Goal: Obtain resource: Download file/media

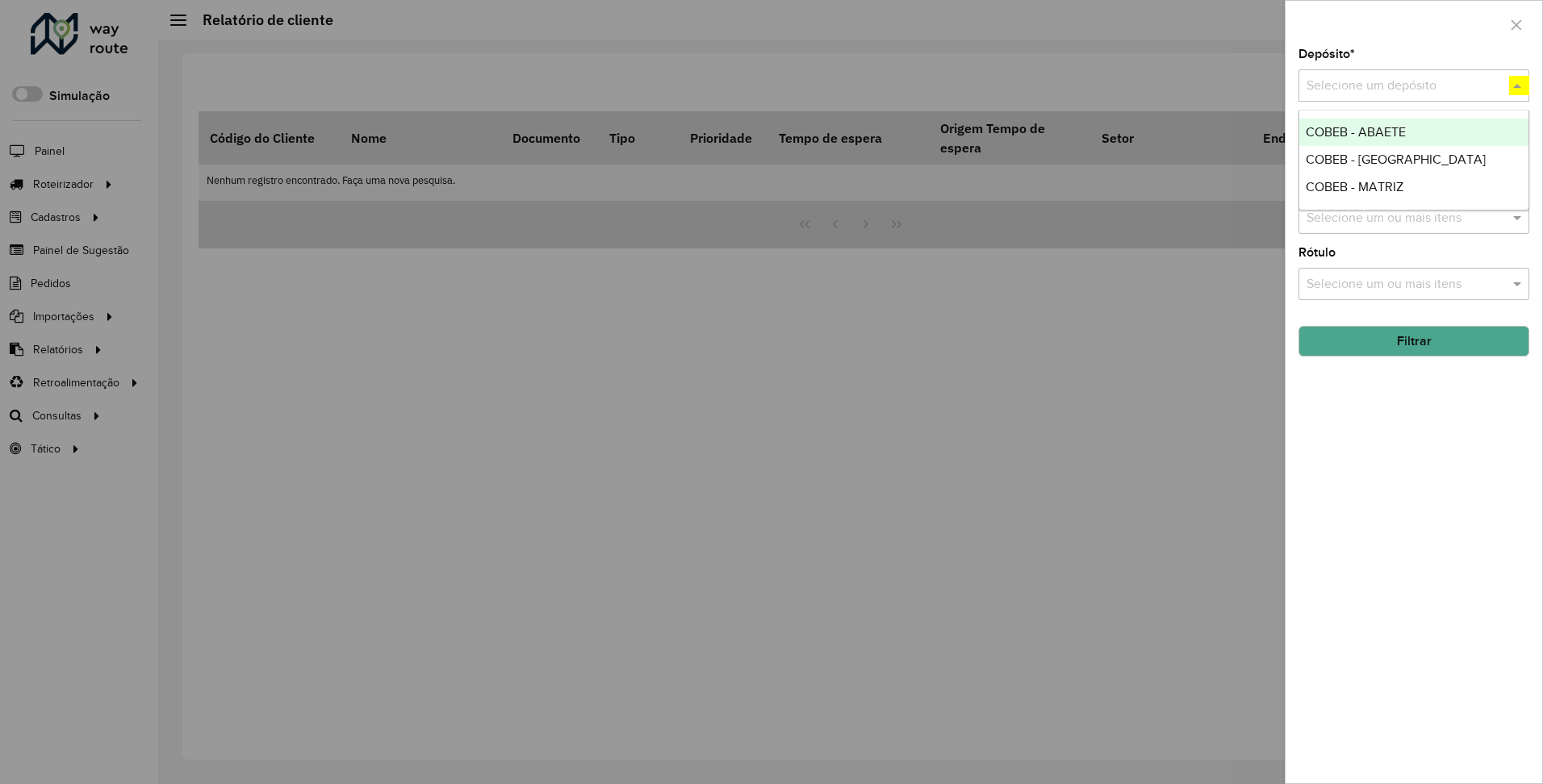
click at [1353, 185] on span "COBEB - MATRIZ" at bounding box center [1354, 186] width 98 height 13
click at [1413, 340] on button "Filtrar" at bounding box center [1414, 341] width 231 height 30
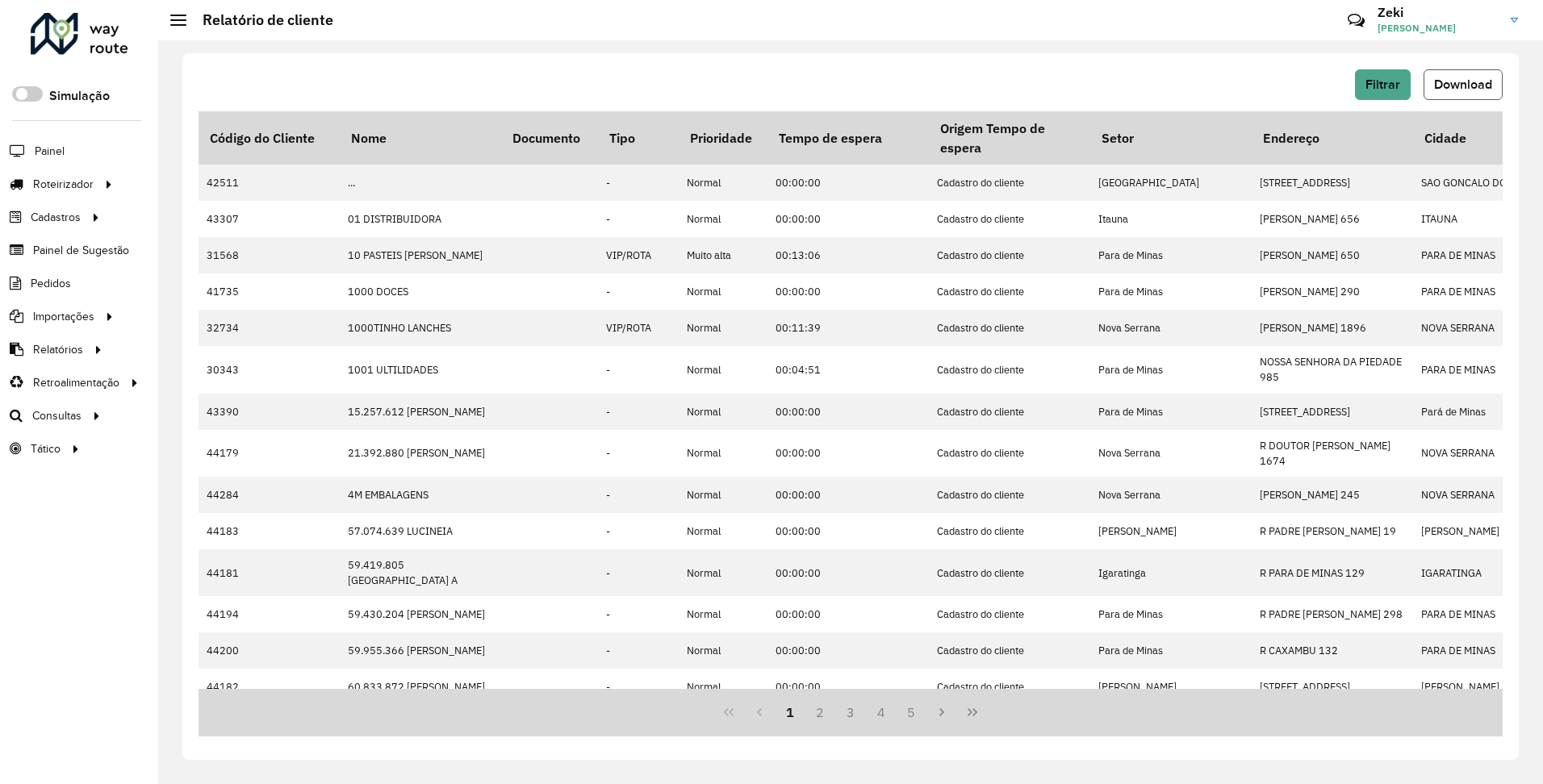
click at [1462, 83] on span "Download" at bounding box center [1462, 83] width 58 height 13
click at [1382, 84] on span "Filtrar" at bounding box center [1383, 83] width 35 height 13
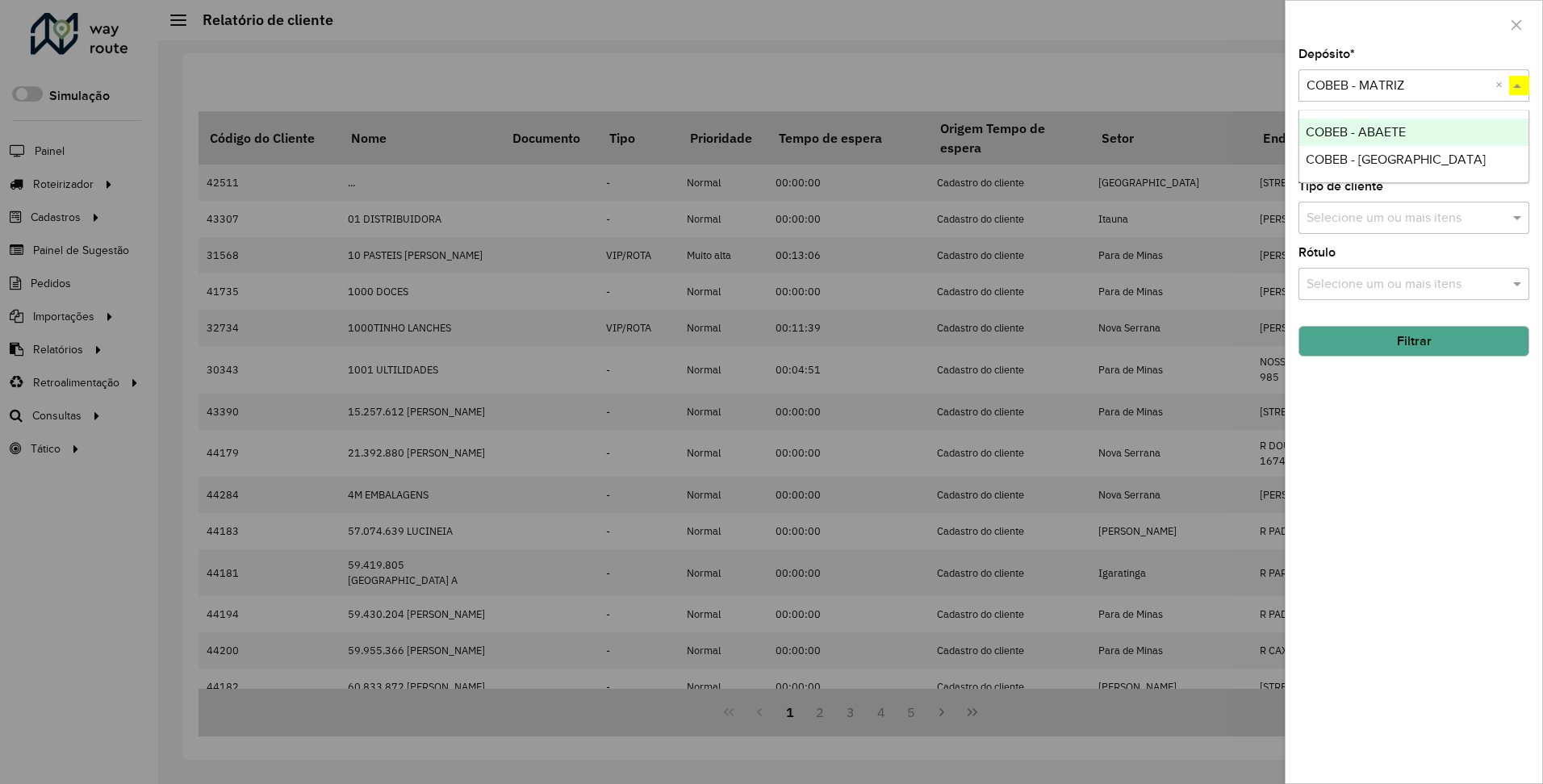
click at [1352, 159] on span "COBEB - [GEOGRAPHIC_DATA]" at bounding box center [1395, 159] width 180 height 13
click at [1413, 340] on button "Filtrar" at bounding box center [1414, 340] width 231 height 30
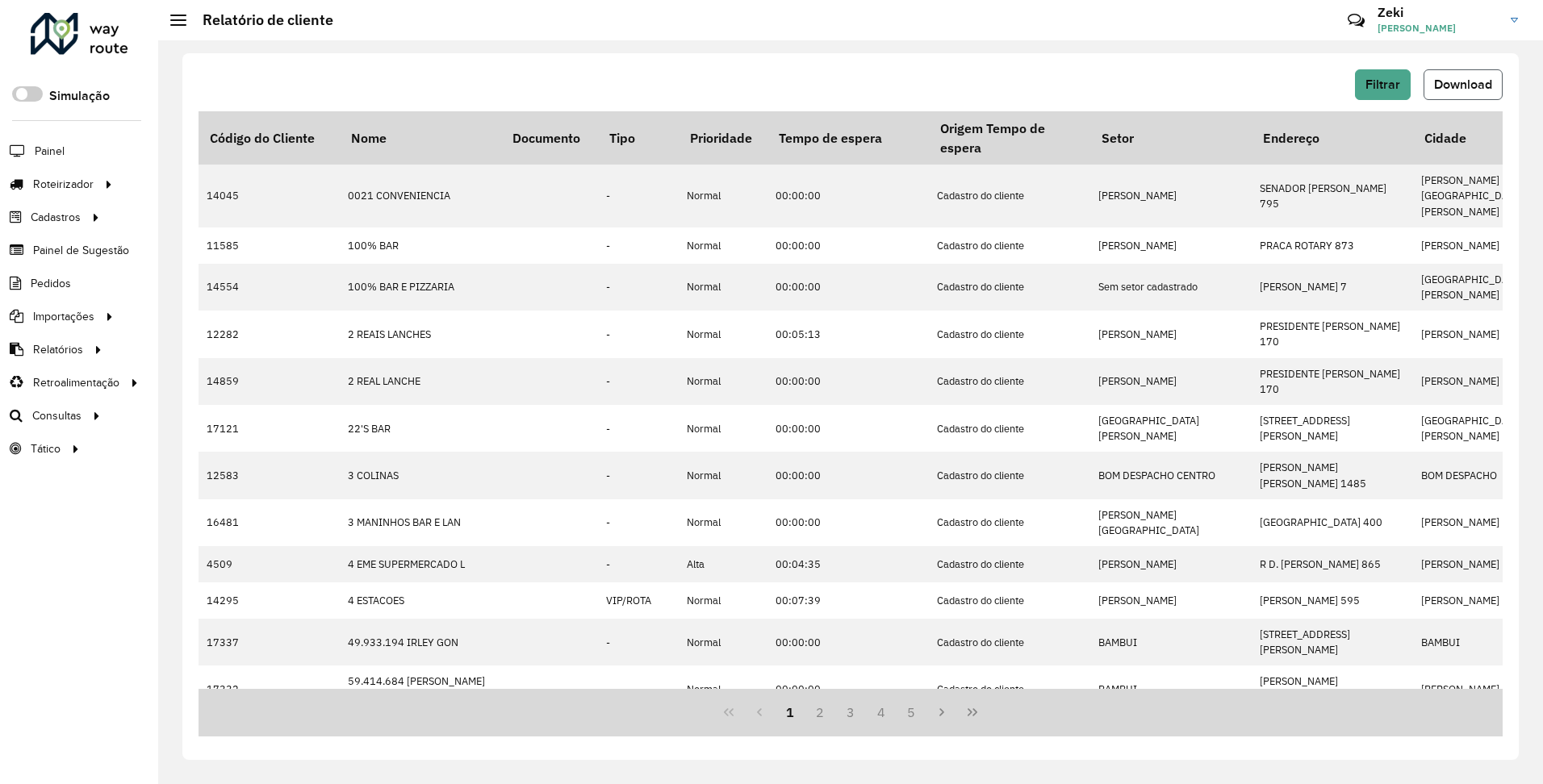
click at [1462, 83] on span "Download" at bounding box center [1462, 83] width 58 height 13
click at [1382, 84] on span "Filtrar" at bounding box center [1383, 83] width 35 height 13
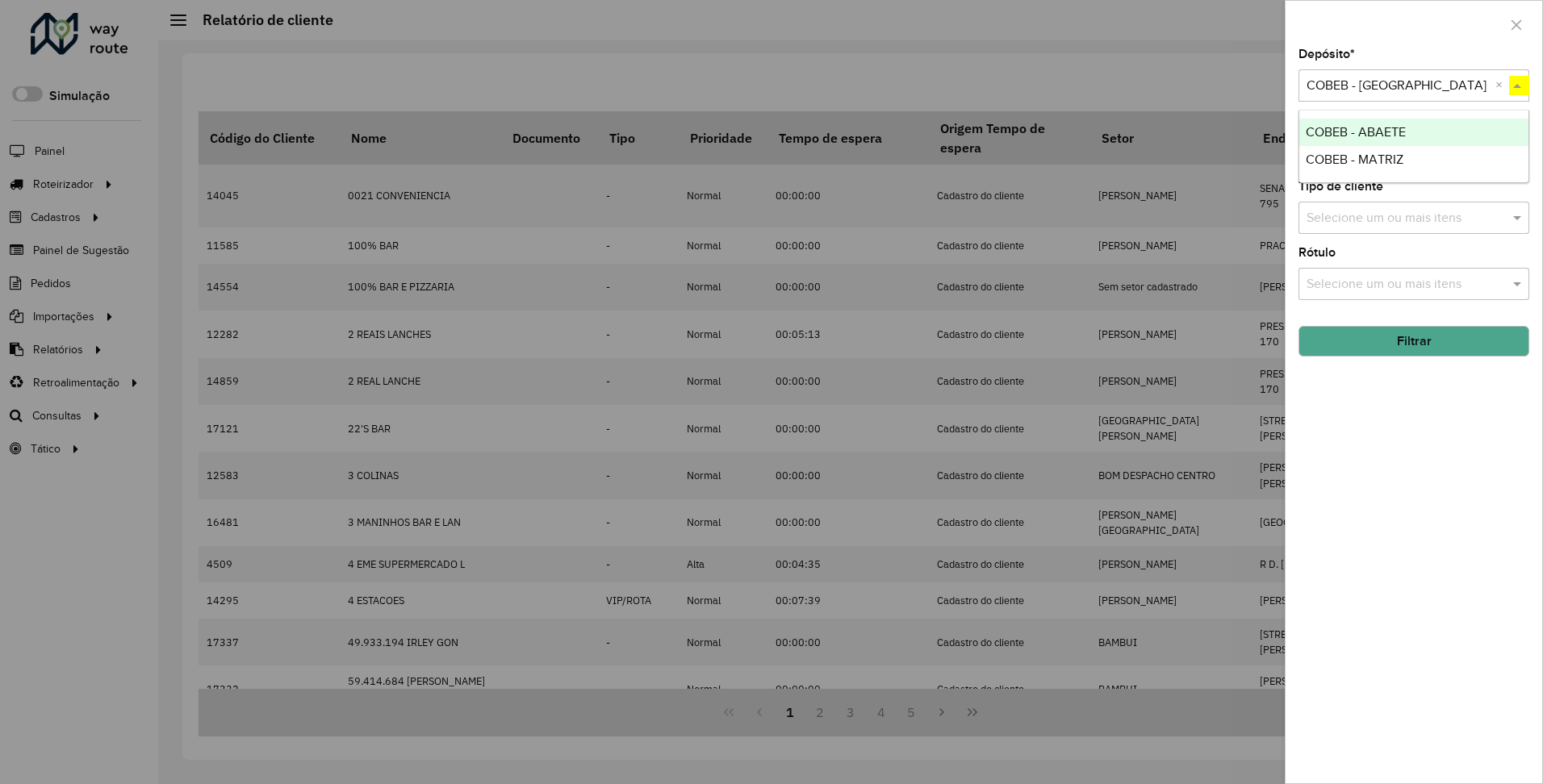
click at [1355, 131] on span "COBEB - ABAETE" at bounding box center [1356, 132] width 100 height 13
click at [1413, 340] on button "Filtrar" at bounding box center [1414, 341] width 231 height 30
